Goal: Find specific page/section

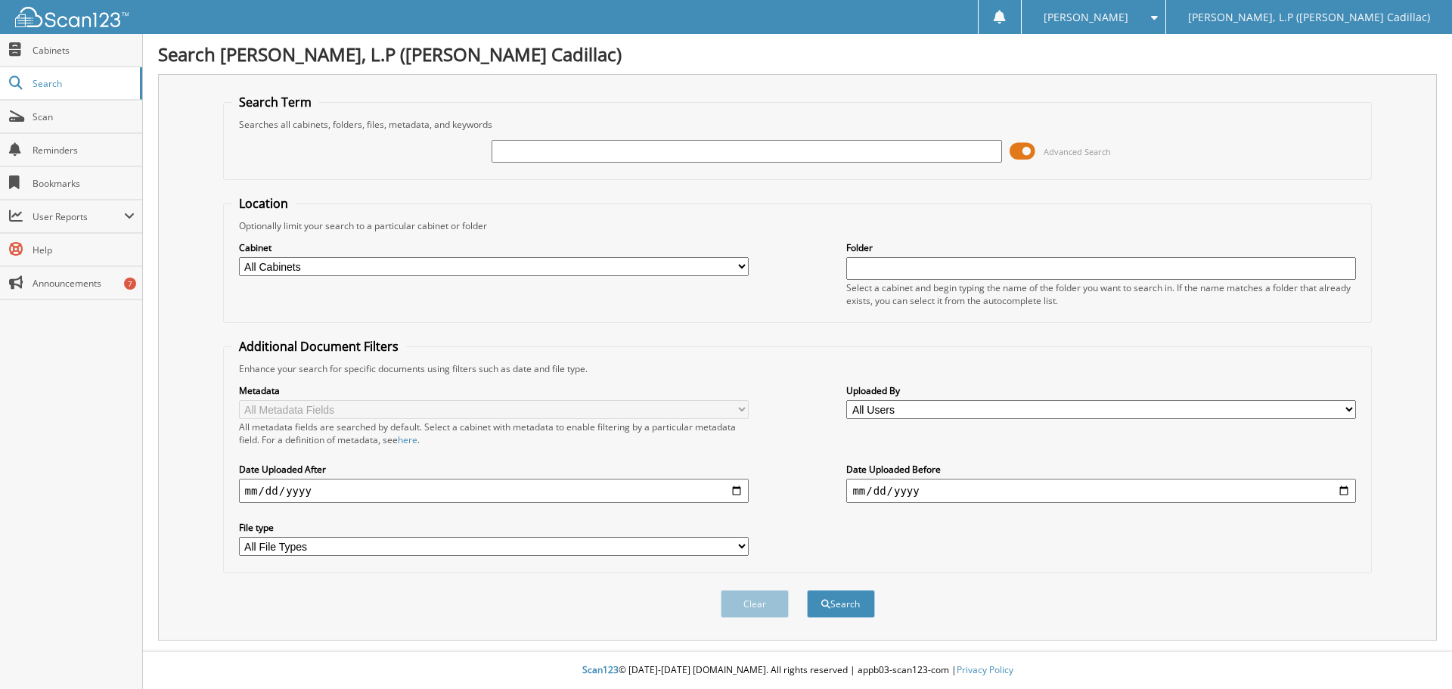
click at [569, 162] on div at bounding box center [746, 151] width 510 height 26
click at [574, 156] on input "text" at bounding box center [746, 151] width 510 height 23
type input "ns115976"
click at [807, 590] on button "Search" at bounding box center [841, 604] width 68 height 28
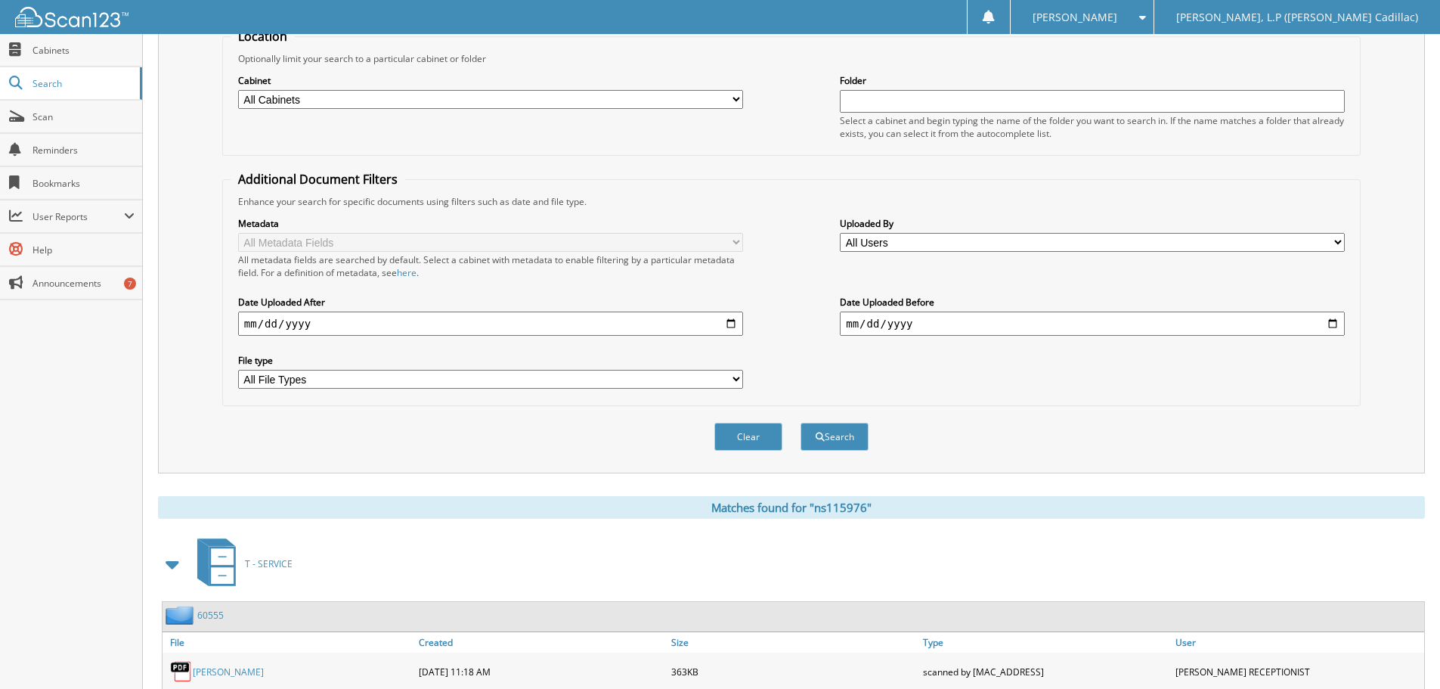
scroll to position [553, 0]
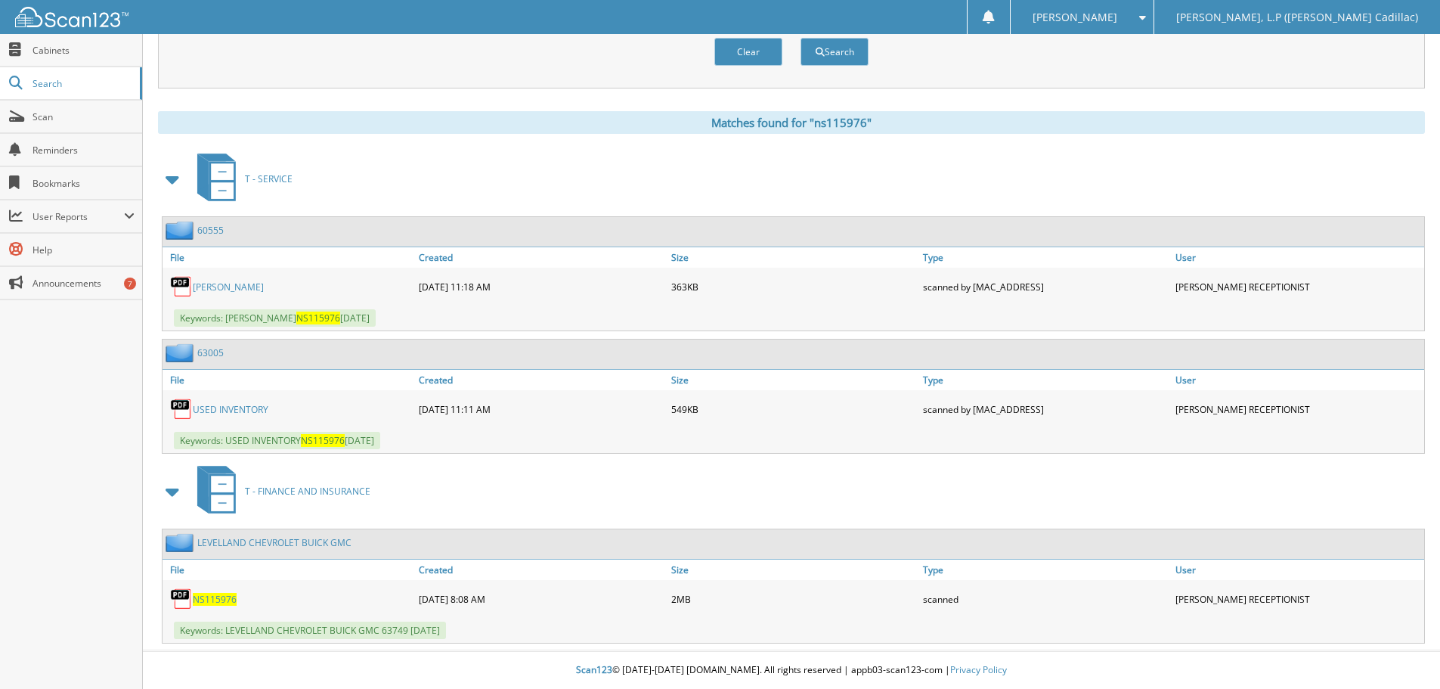
click at [264, 288] on link "[PERSON_NAME]" at bounding box center [228, 287] width 71 height 13
click at [218, 409] on link "USED INVENTORY" at bounding box center [231, 409] width 76 height 13
click at [232, 405] on link "USED INVENTORY" at bounding box center [231, 409] width 76 height 13
click at [212, 600] on span "NS115976" at bounding box center [215, 599] width 44 height 13
